Goal: Information Seeking & Learning: Learn about a topic

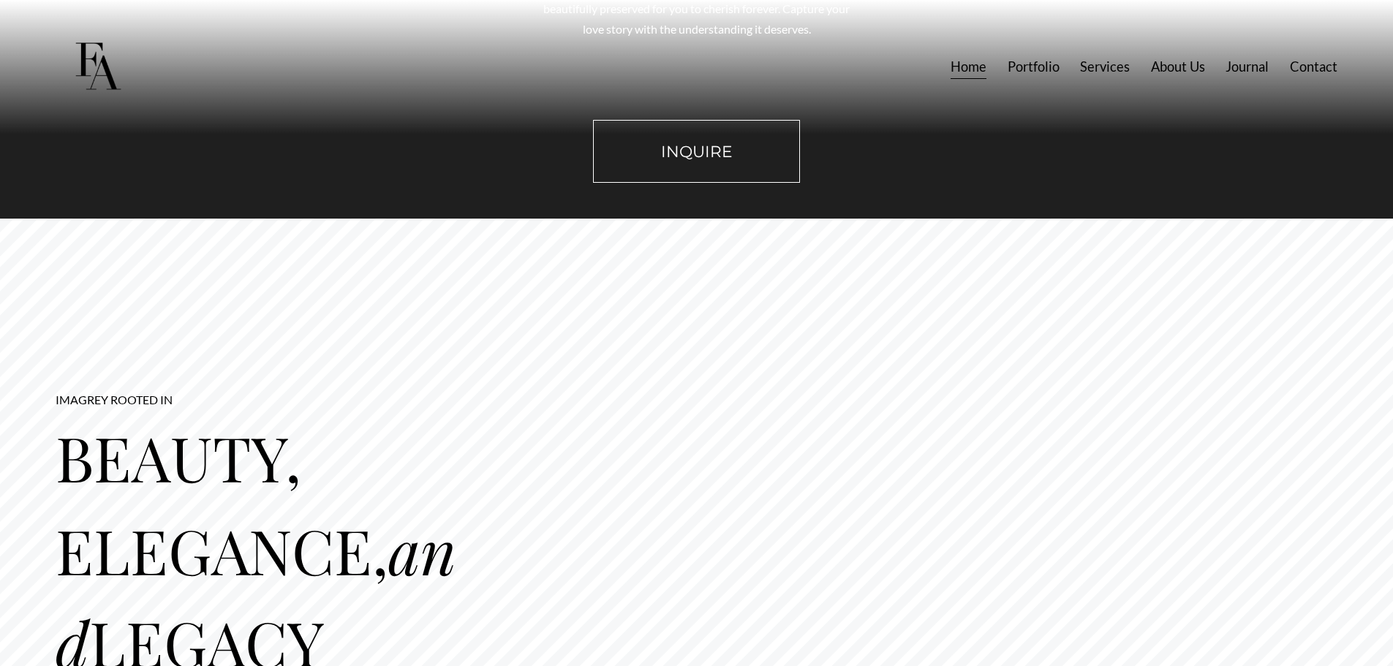
scroll to position [1682, 0]
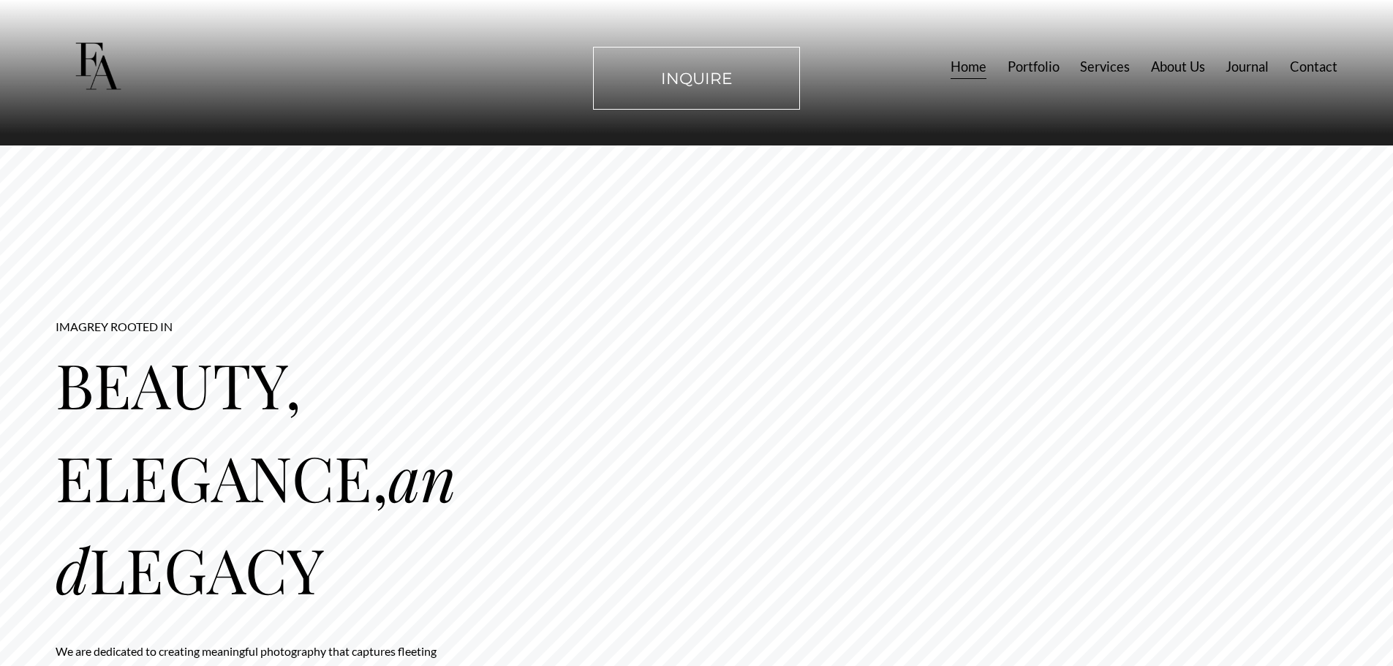
click at [1096, 67] on link "Services" at bounding box center [1105, 66] width 50 height 27
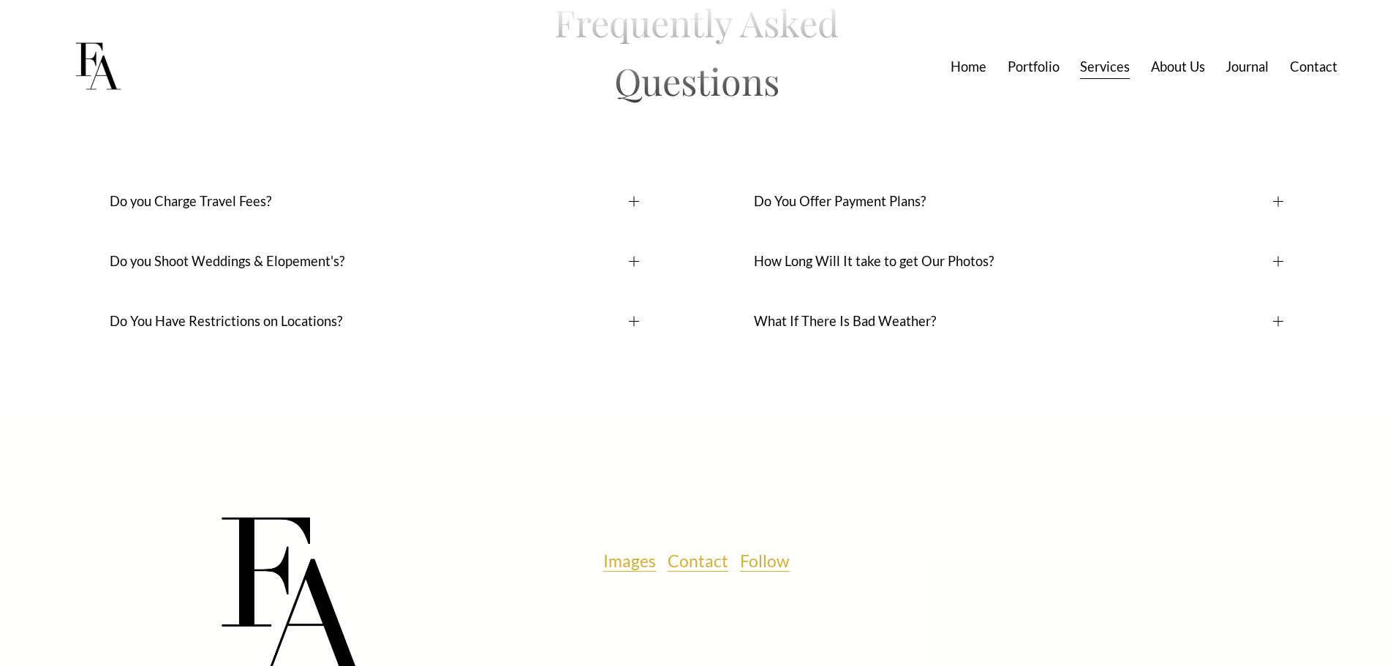
scroll to position [11338, 0]
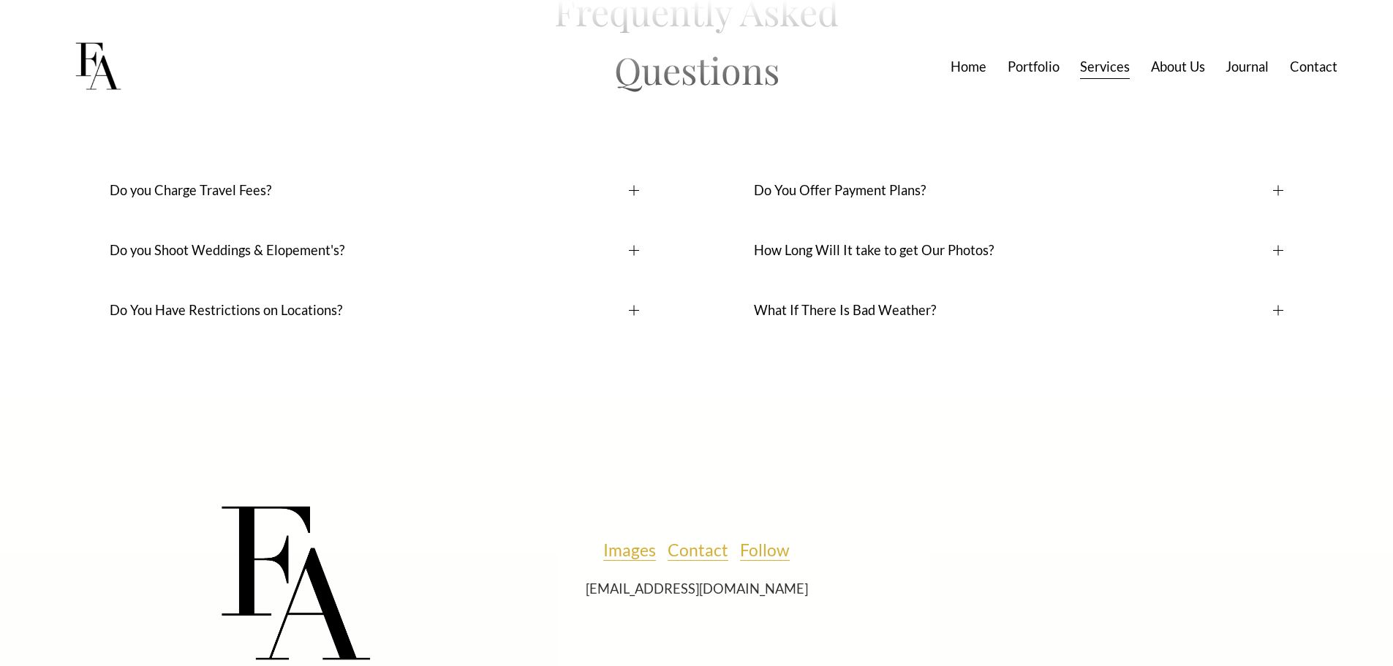
click at [352, 258] on span "Do you Shoot Weddings & Elopement's?" at bounding box center [369, 250] width 519 height 16
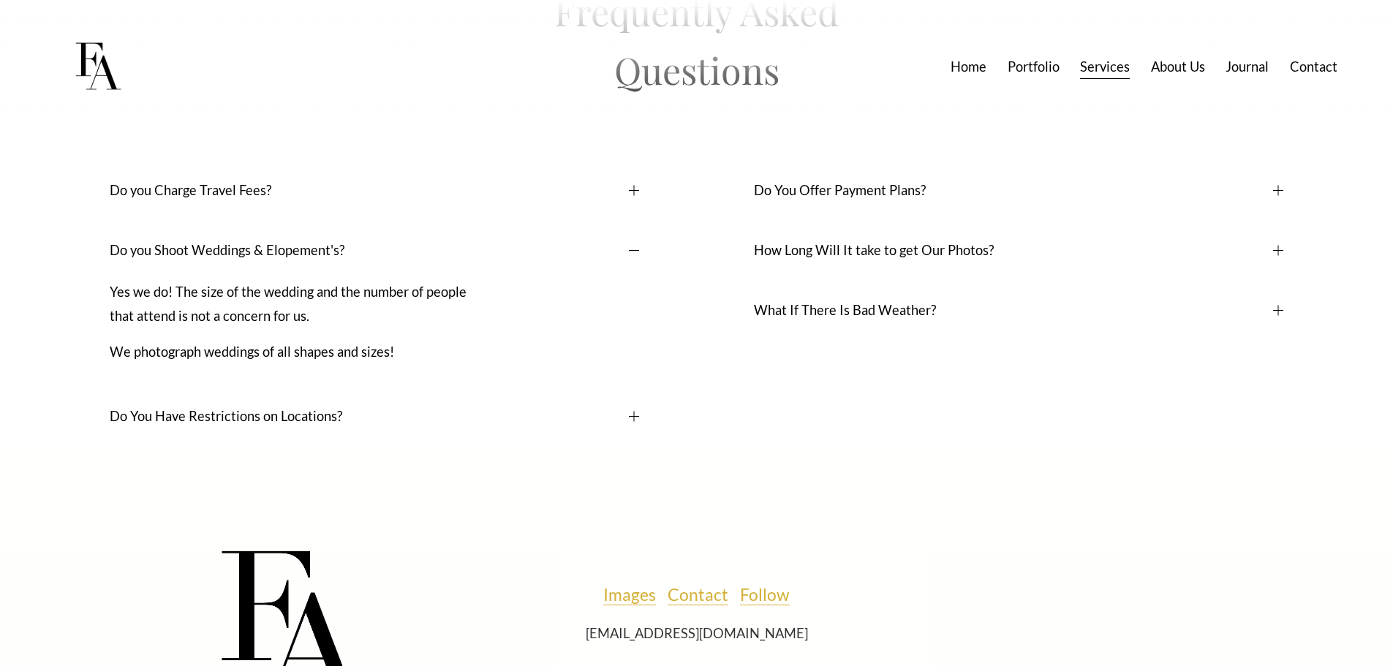
click at [868, 220] on button "Do You Offer Payment Plans?" at bounding box center [1019, 190] width 530 height 60
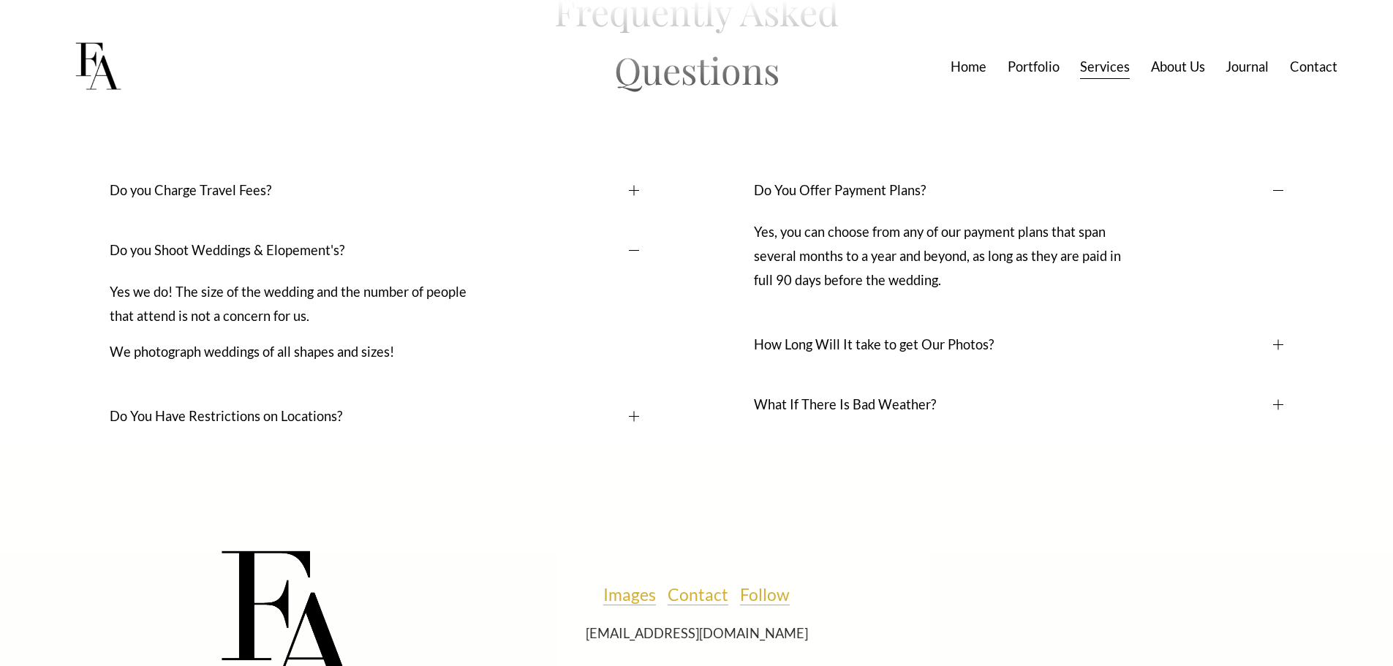
click at [238, 198] on span "Do you Charge Travel Fees?" at bounding box center [369, 190] width 519 height 16
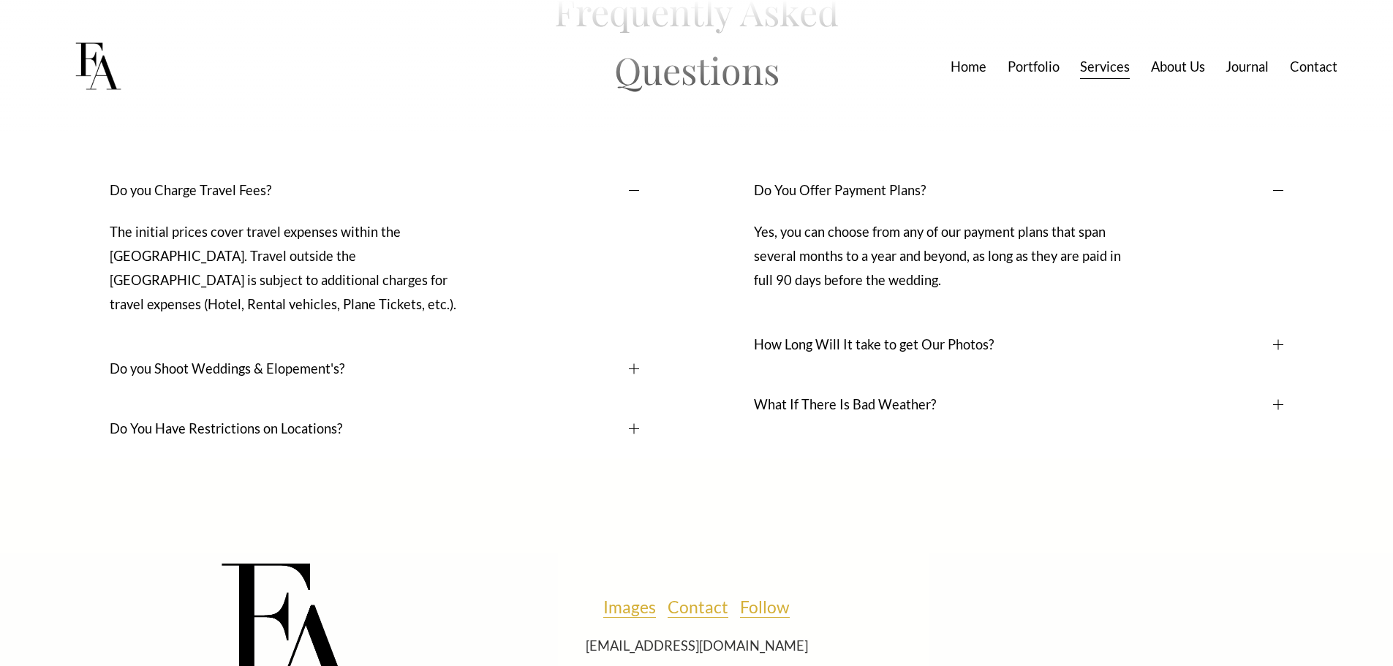
click at [238, 198] on span "Do you Charge Travel Fees?" at bounding box center [369, 190] width 519 height 16
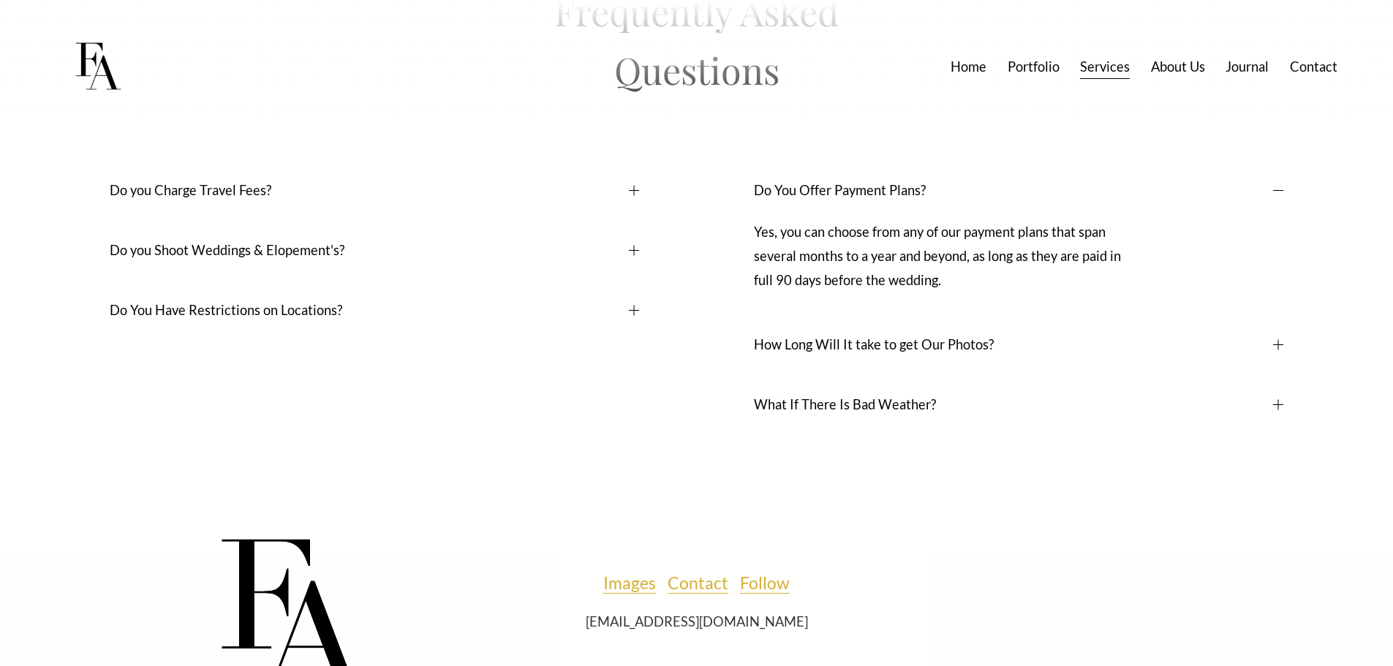
click at [239, 340] on button "Do You Have Restrictions on Locations?" at bounding box center [375, 310] width 530 height 60
click at [241, 318] on span "Do You Have Restrictions on Locations?" at bounding box center [369, 310] width 519 height 16
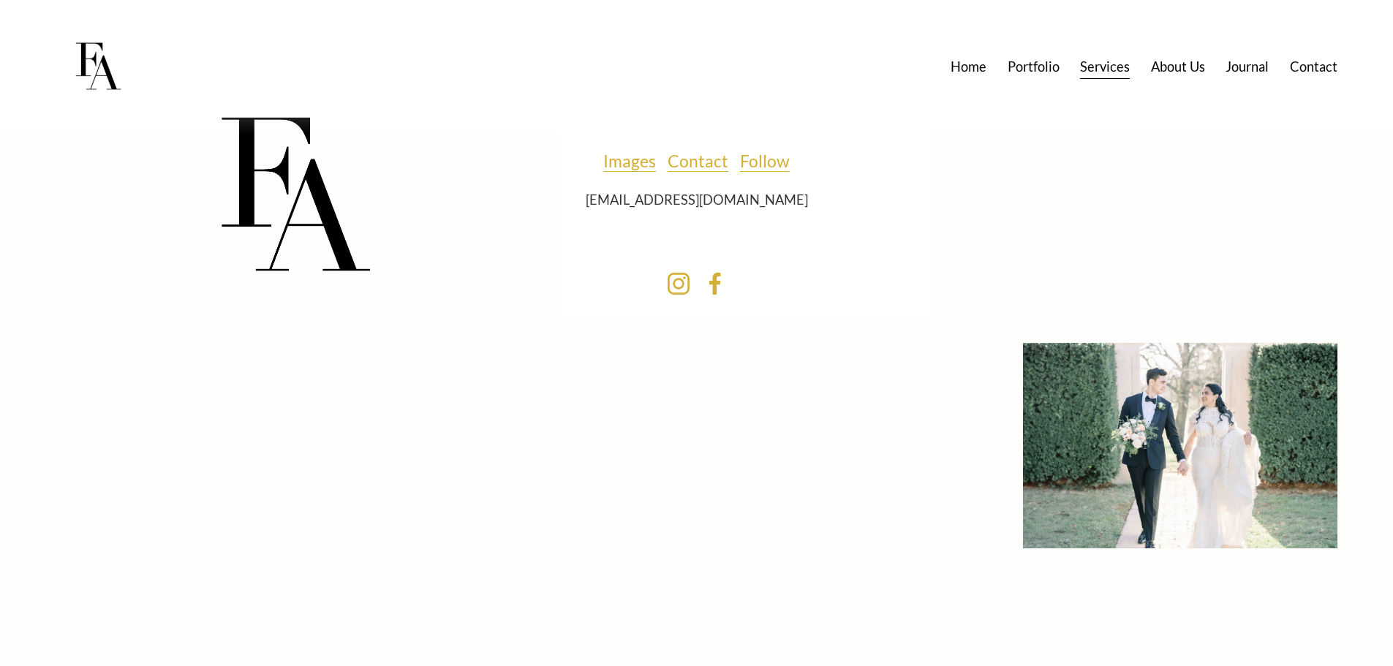
scroll to position [11813, 0]
